Goal: Information Seeking & Learning: Understand process/instructions

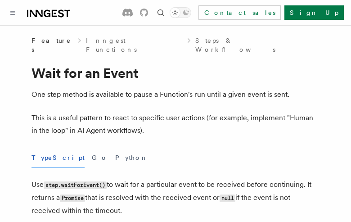
click at [47, 148] on button "TypeScript" at bounding box center [57, 158] width 53 height 20
click at [92, 148] on button "Go" at bounding box center [100, 158] width 16 height 20
